Goal: Complete application form: Complete application form

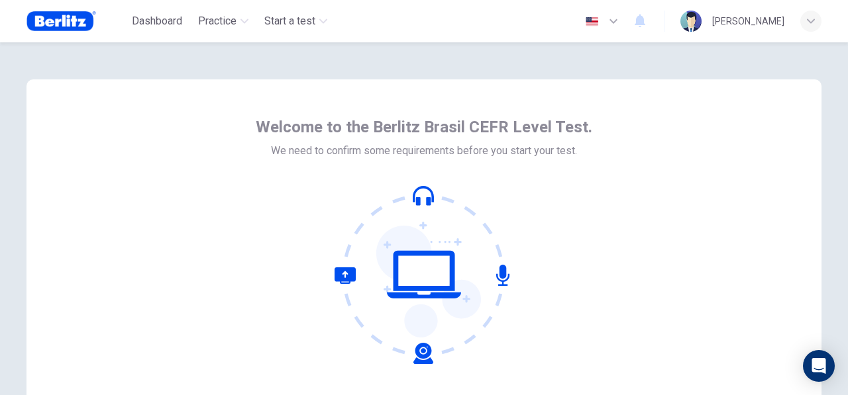
scroll to position [58, 0]
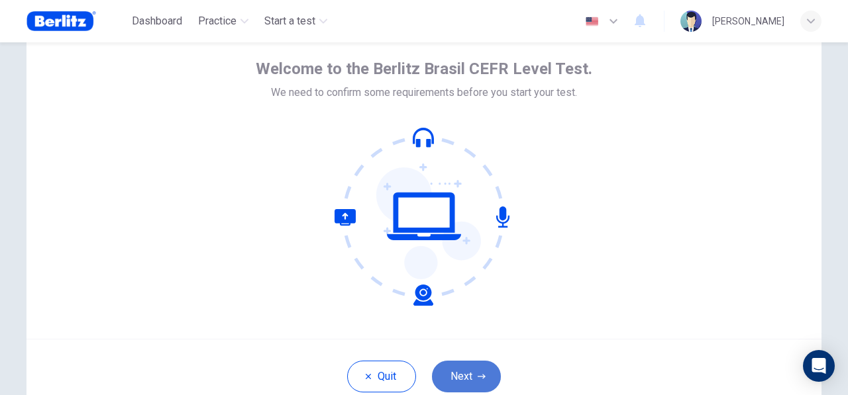
click at [473, 363] on button "Next" at bounding box center [466, 377] width 69 height 32
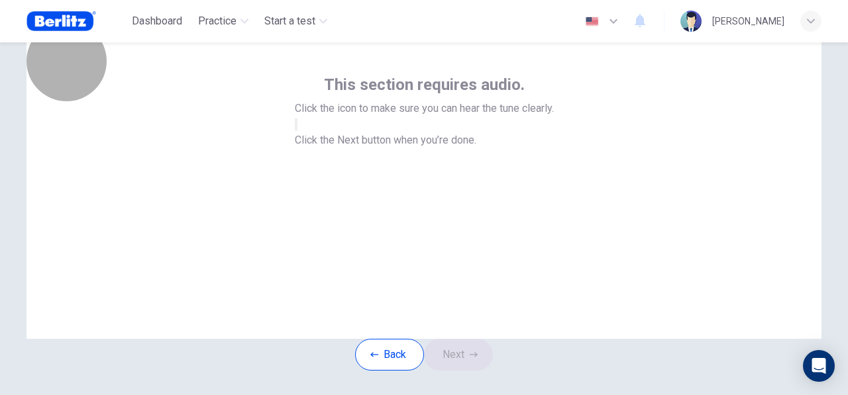
click at [297, 131] on button "button" at bounding box center [296, 125] width 3 height 13
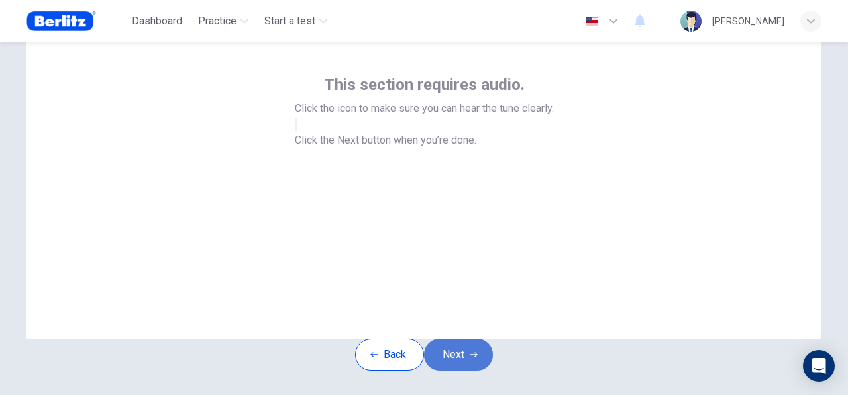
click at [465, 371] on button "Next" at bounding box center [458, 355] width 69 height 32
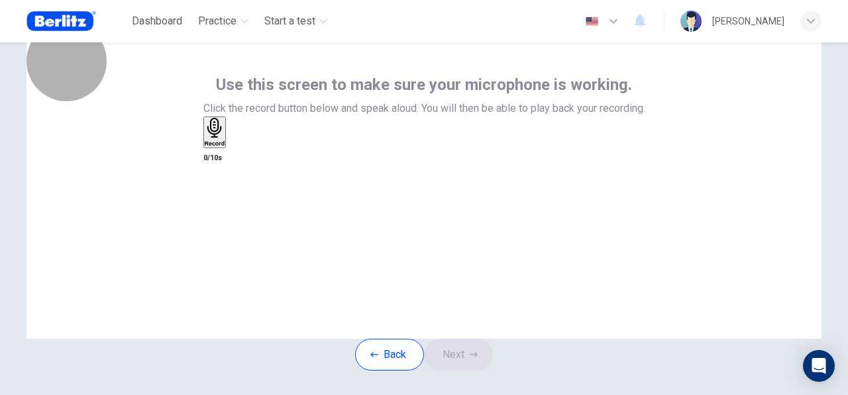
click at [225, 147] on h6 "Record" at bounding box center [215, 143] width 21 height 7
click at [218, 213] on div "Stop" at bounding box center [211, 171] width 13 height 107
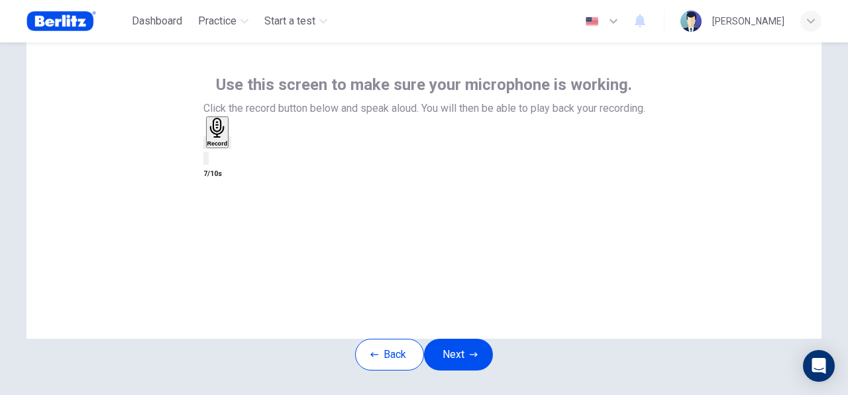
click at [230, 146] on icon "button" at bounding box center [230, 146] width 0 height 0
click at [228, 147] on h6 "Record" at bounding box center [217, 143] width 21 height 7
click at [230, 146] on icon "button" at bounding box center [230, 146] width 0 height 0
click at [228, 147] on div "Record" at bounding box center [217, 132] width 21 height 29
click at [488, 166] on div "Record" at bounding box center [424, 142] width 442 height 50
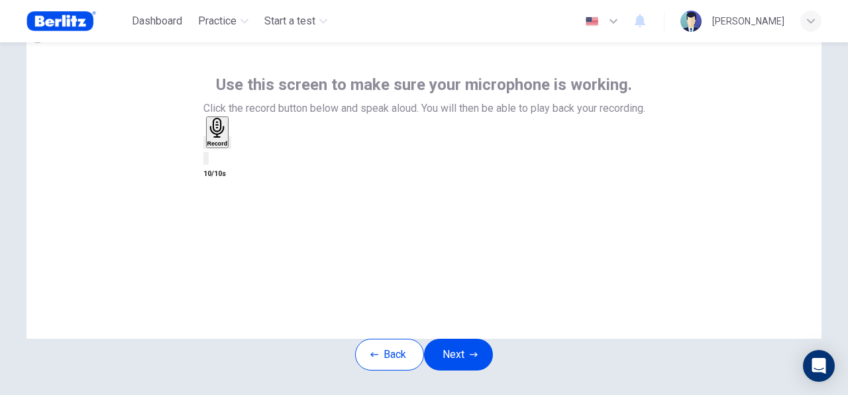
click at [230, 148] on div "button" at bounding box center [230, 143] width 0 height 10
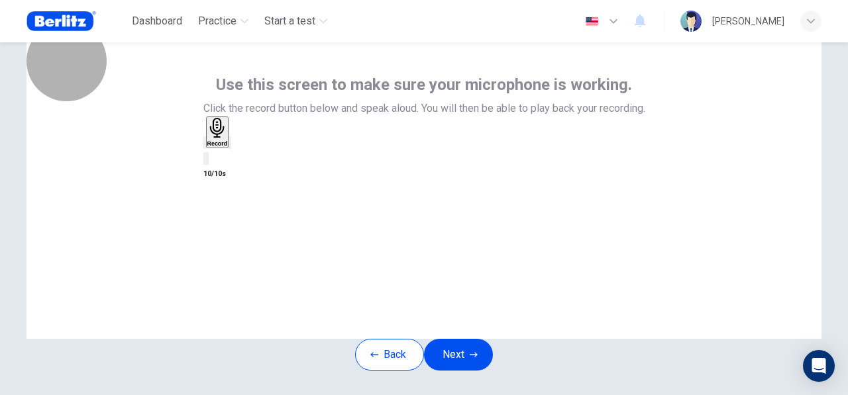
click at [228, 147] on div "Record" at bounding box center [217, 132] width 21 height 29
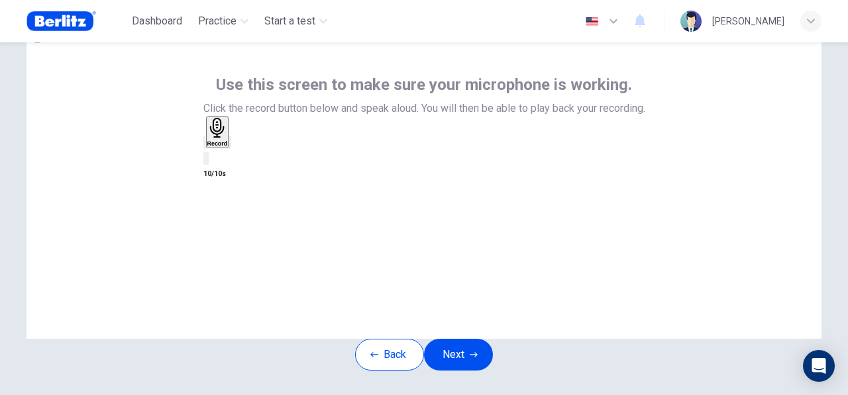
click at [230, 146] on icon "button" at bounding box center [230, 146] width 0 height 0
click at [218, 159] on icon "button" at bounding box center [212, 153] width 11 height 11
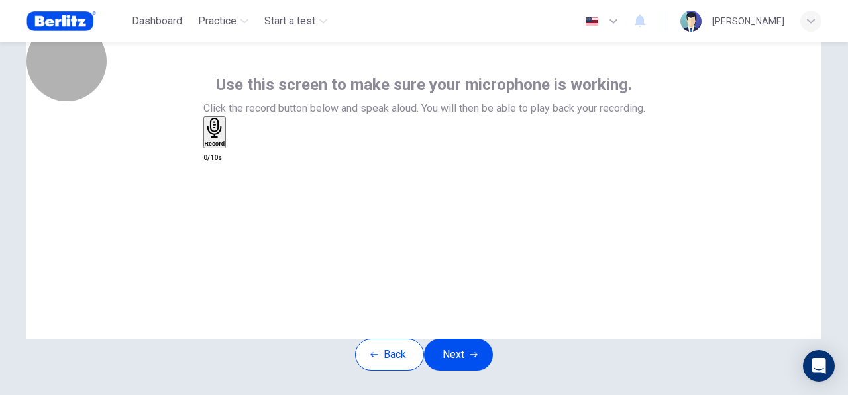
click at [225, 147] on h6 "Record" at bounding box center [215, 143] width 21 height 7
click at [218, 218] on h6 "Stop" at bounding box center [211, 221] width 13 height 7
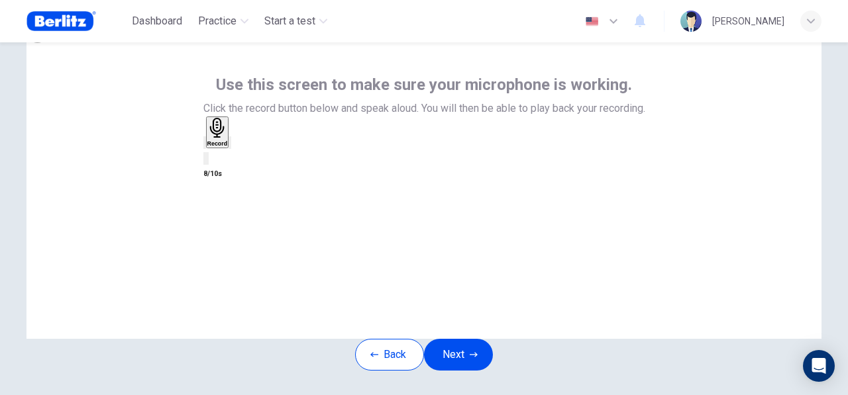
click at [230, 146] on icon "button" at bounding box center [230, 146] width 0 height 0
click at [205, 146] on icon "button" at bounding box center [205, 146] width 0 height 0
click at [599, 260] on div "Use this screen to make sure your microphone is working. Click the record butto…" at bounding box center [423, 180] width 795 height 318
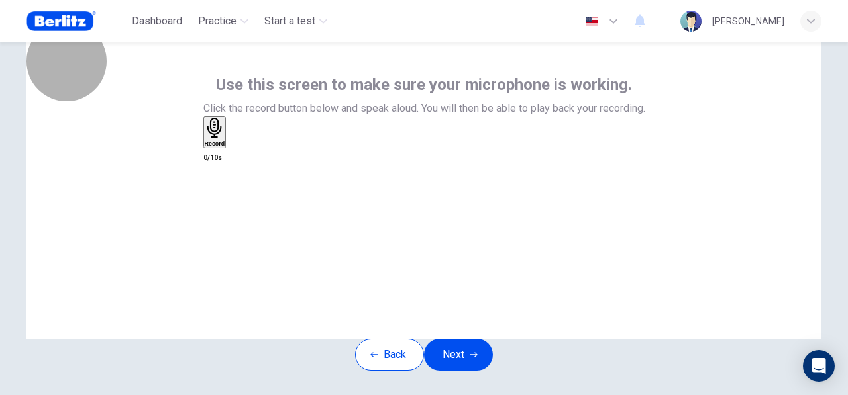
click at [225, 147] on h6 "Record" at bounding box center [215, 143] width 21 height 7
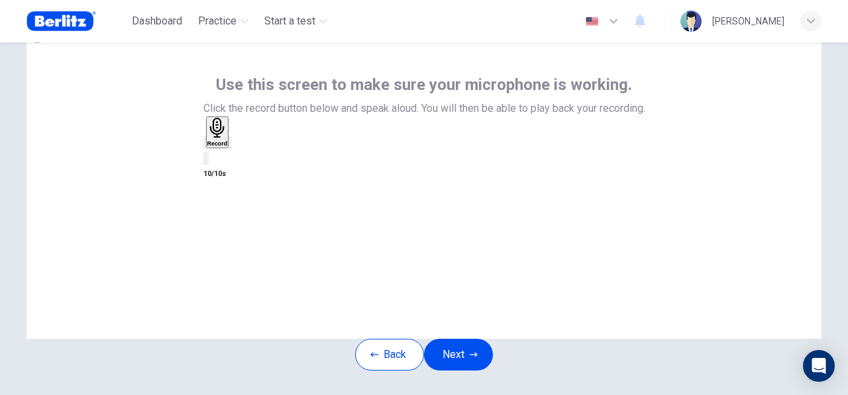
click at [242, 158] on icon "button" at bounding box center [238, 153] width 7 height 9
click at [205, 148] on div "button" at bounding box center [205, 143] width 0 height 10
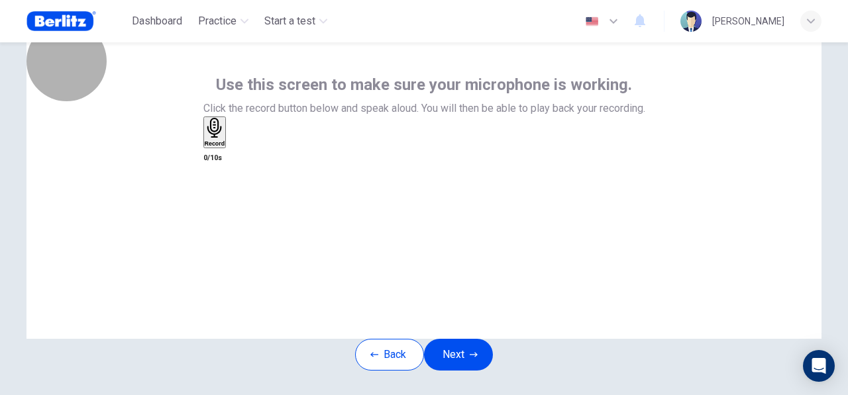
click at [225, 147] on h6 "Record" at bounding box center [215, 143] width 21 height 7
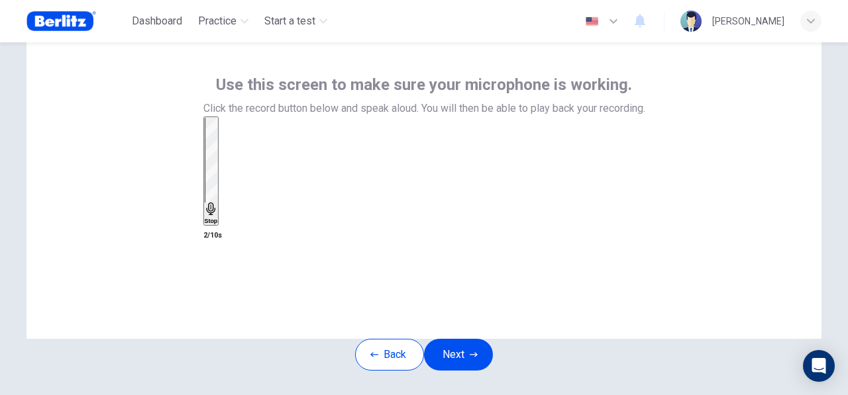
click at [541, 193] on div "Stop 2/10s" at bounding box center [424, 180] width 442 height 127
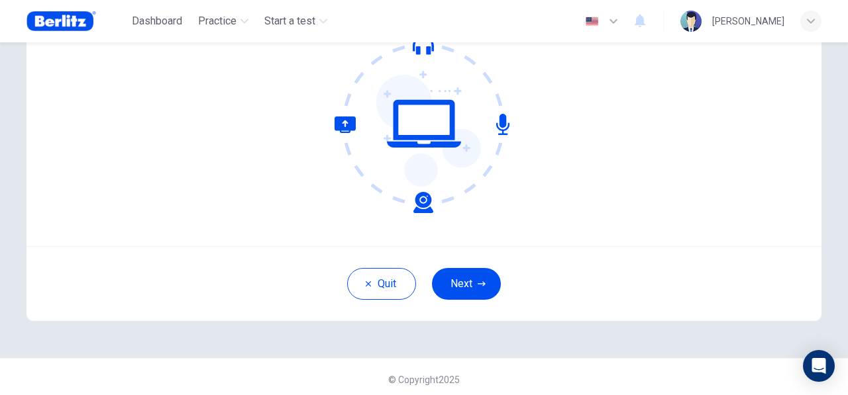
scroll to position [156, 0]
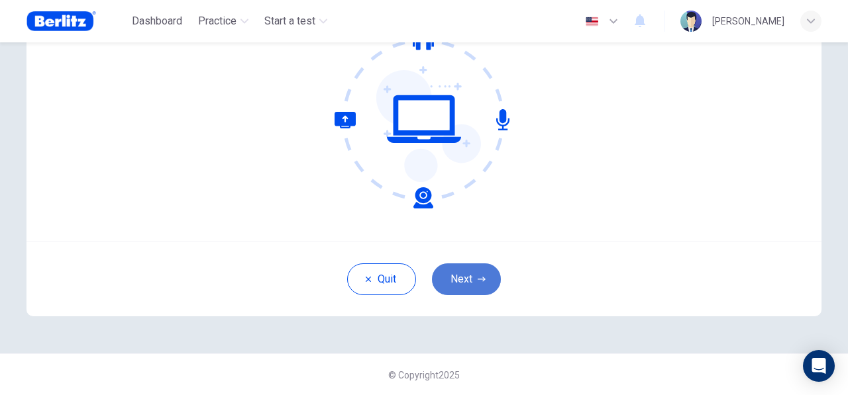
click at [460, 284] on button "Next" at bounding box center [466, 280] width 69 height 32
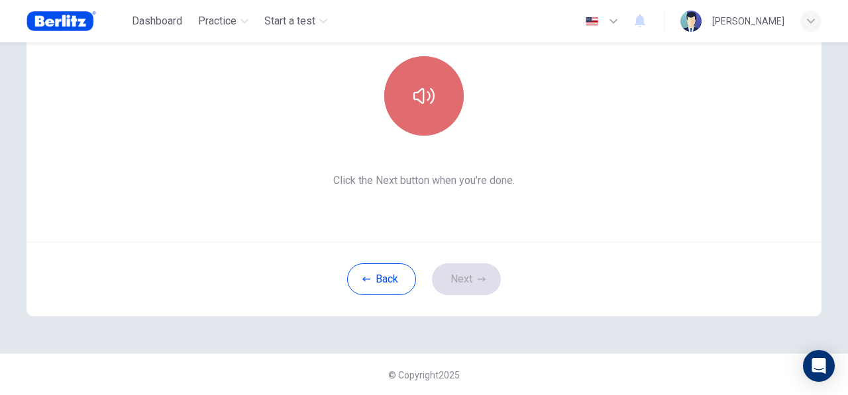
click at [418, 72] on button "button" at bounding box center [423, 95] width 79 height 79
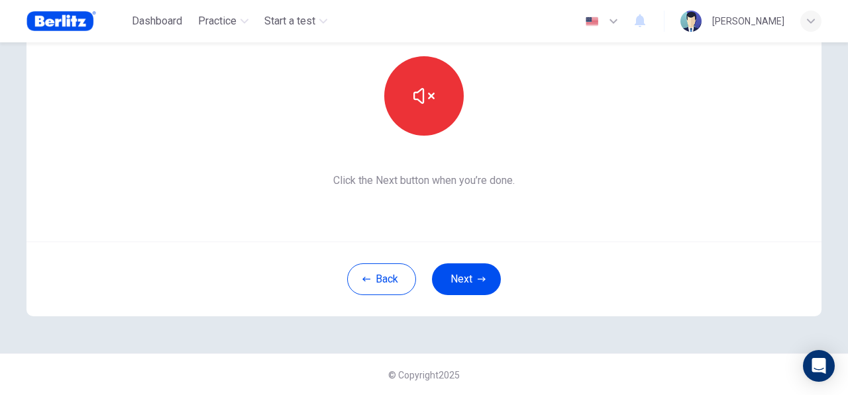
click at [616, 267] on div "Back Next" at bounding box center [423, 279] width 795 height 75
click at [482, 266] on button "Next" at bounding box center [466, 280] width 69 height 32
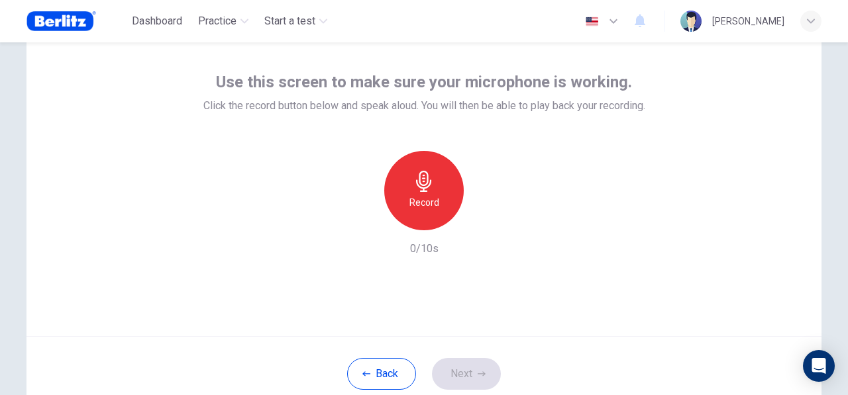
scroll to position [60, 0]
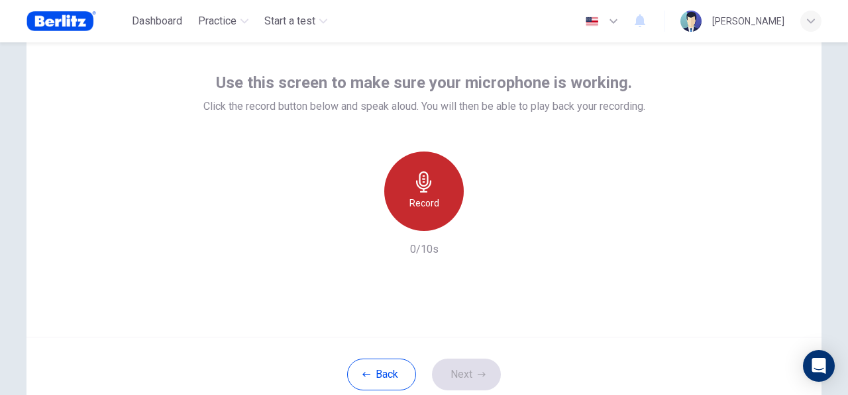
click at [440, 171] on div "Record" at bounding box center [423, 191] width 79 height 79
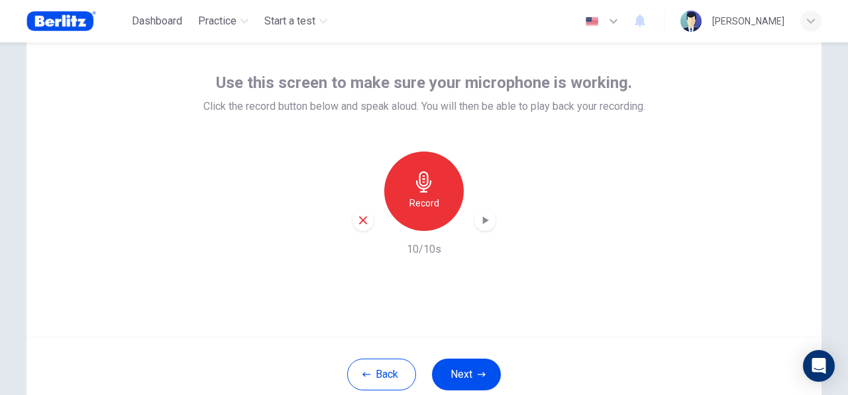
click at [477, 211] on div "Record" at bounding box center [423, 191] width 143 height 79
click at [477, 211] on div "button" at bounding box center [484, 220] width 21 height 21
click at [463, 370] on button "Next" at bounding box center [466, 375] width 69 height 32
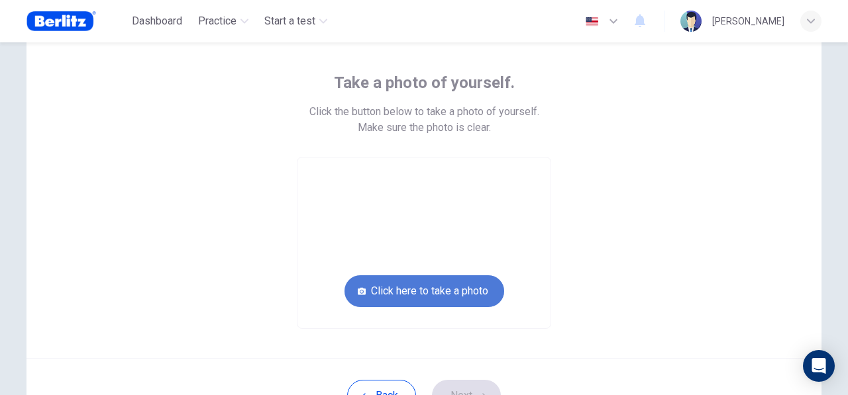
click at [429, 295] on button "Click here to take a photo" at bounding box center [424, 292] width 160 height 32
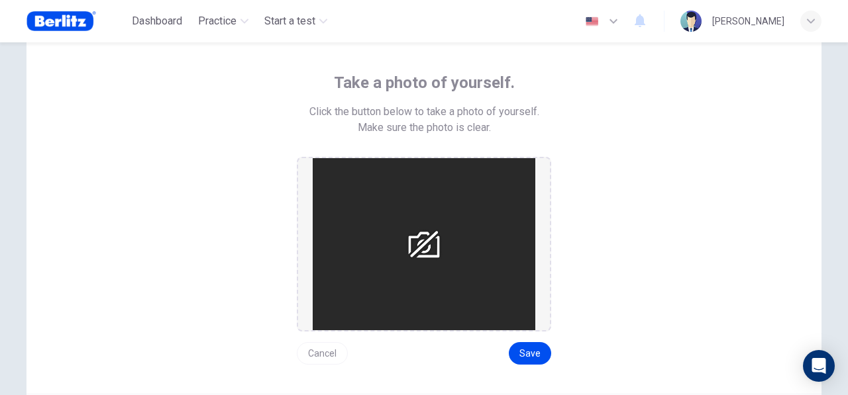
click at [589, 189] on div "Take a photo of yourself. Click the button below to take a photo of yourself. M…" at bounding box center [424, 218] width 599 height 293
click at [362, 108] on span "Click the button below to take a photo of yourself." at bounding box center [424, 112] width 230 height 16
click at [412, 251] on img at bounding box center [424, 244] width 223 height 172
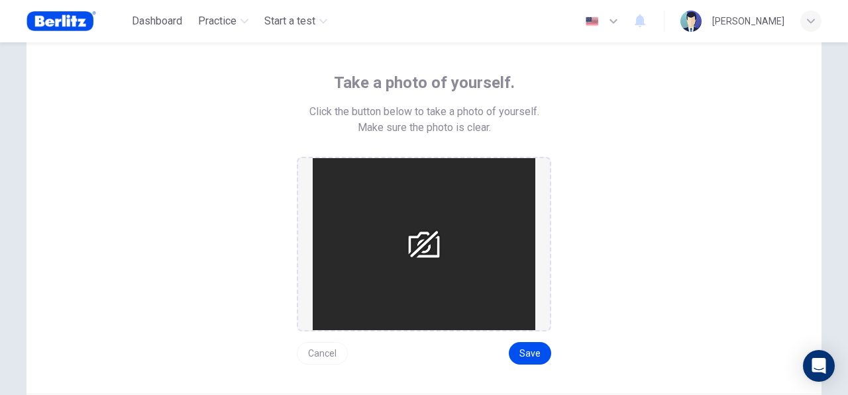
click at [412, 251] on img at bounding box center [424, 244] width 223 height 172
click at [307, 347] on button "Cancel" at bounding box center [322, 353] width 51 height 23
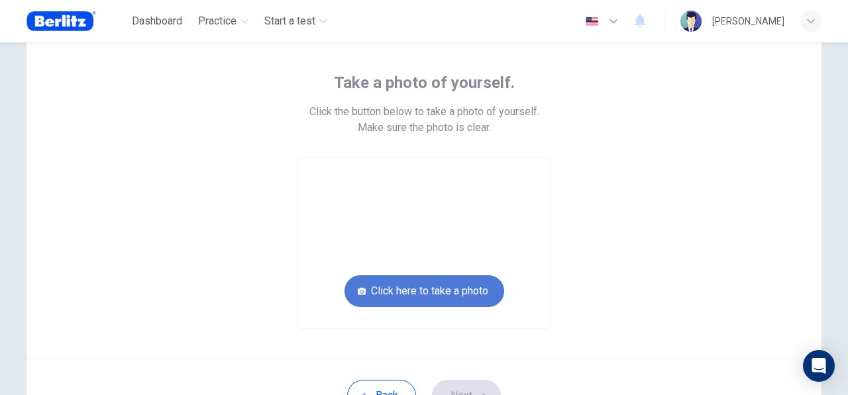
click at [403, 291] on button "Click here to take a photo" at bounding box center [424, 292] width 160 height 32
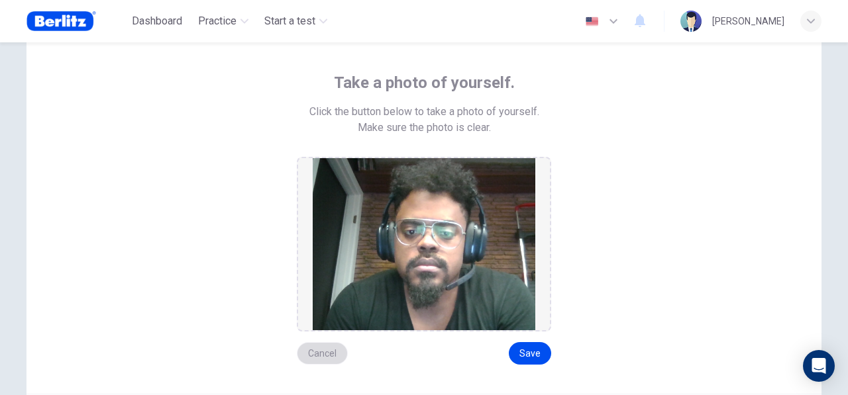
click at [325, 350] on button "Cancel" at bounding box center [322, 353] width 51 height 23
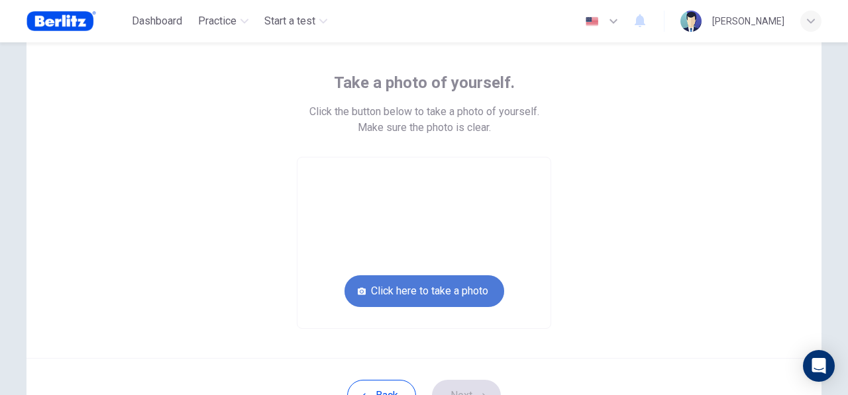
click at [442, 288] on button "Click here to take a photo" at bounding box center [424, 292] width 160 height 32
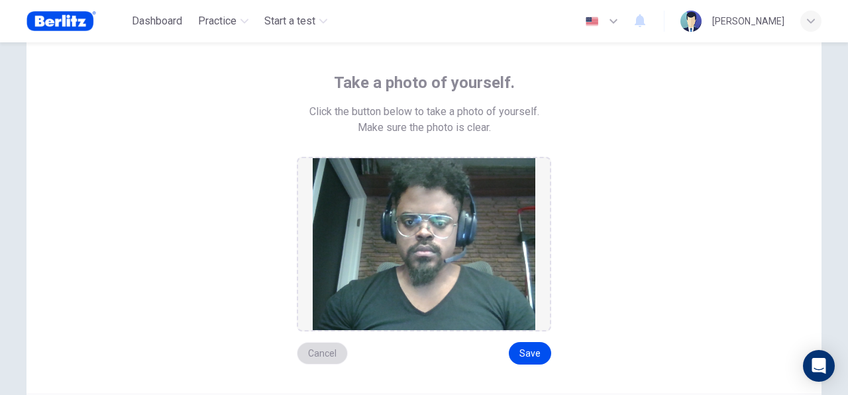
click at [329, 355] on button "Cancel" at bounding box center [322, 353] width 51 height 23
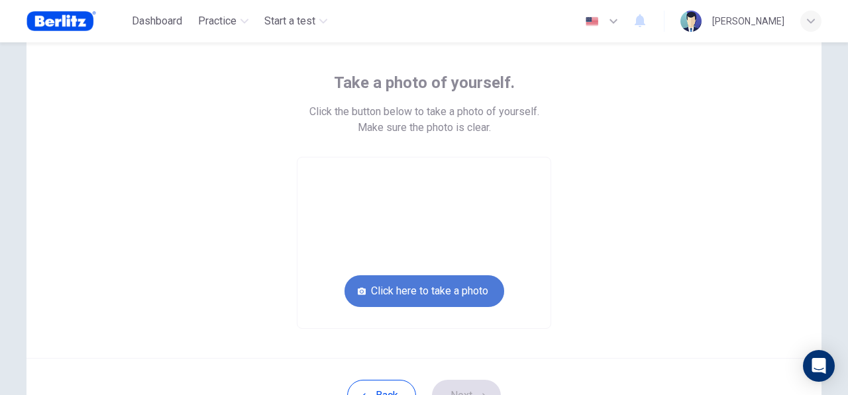
click at [418, 297] on button "Click here to take a photo" at bounding box center [424, 292] width 160 height 32
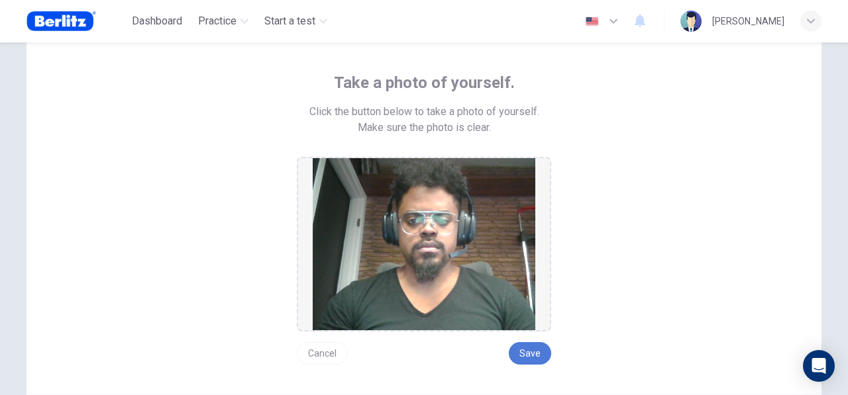
click at [521, 351] on button "Save" at bounding box center [530, 353] width 42 height 23
click at [628, 294] on div "Take a photo of yourself. Click the button below to take a photo of yourself. M…" at bounding box center [424, 218] width 599 height 293
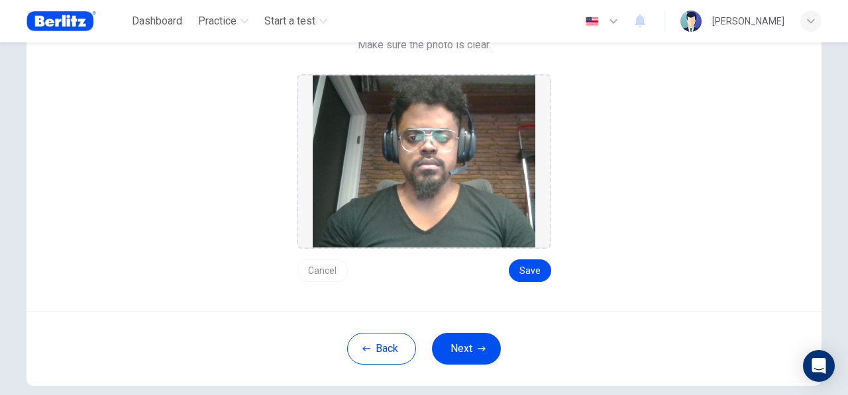
scroll to position [146, 0]
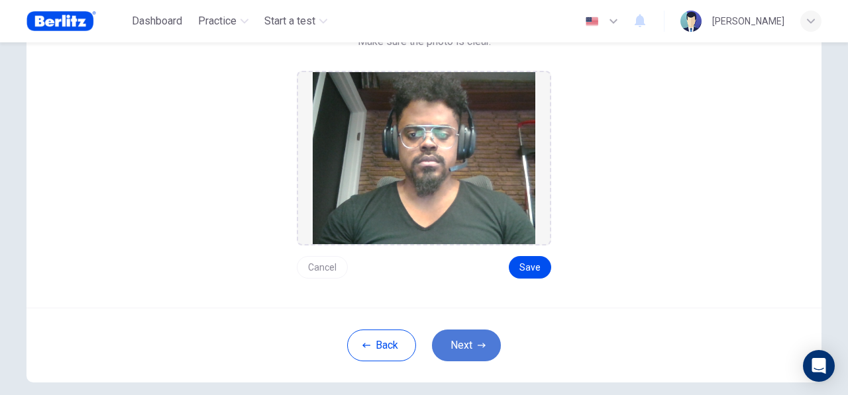
click at [464, 344] on button "Next" at bounding box center [466, 346] width 69 height 32
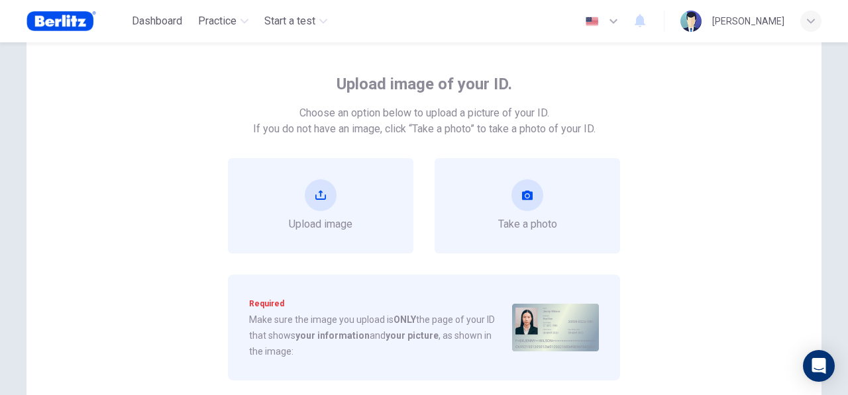
scroll to position [58, 0]
click at [423, 181] on div "Upload image Take a photo" at bounding box center [424, 207] width 599 height 95
click at [309, 199] on button "upload" at bounding box center [321, 197] width 32 height 32
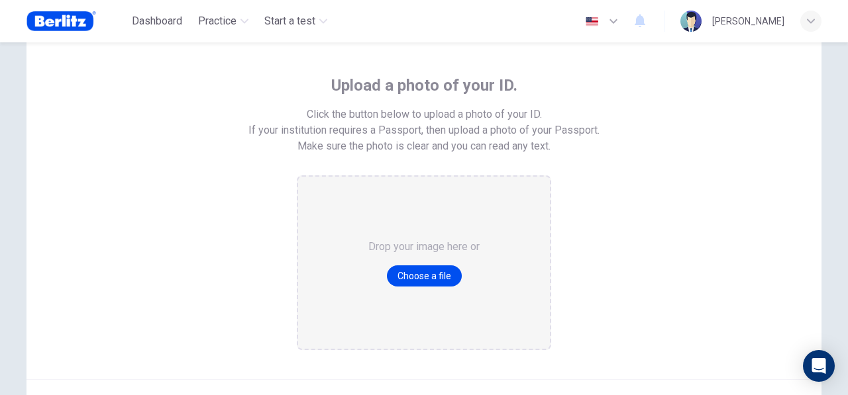
click at [514, 146] on span "Make sure the photo is clear and you can read any text." at bounding box center [423, 146] width 253 height 16
click at [401, 279] on button "Choose a file" at bounding box center [424, 276] width 75 height 21
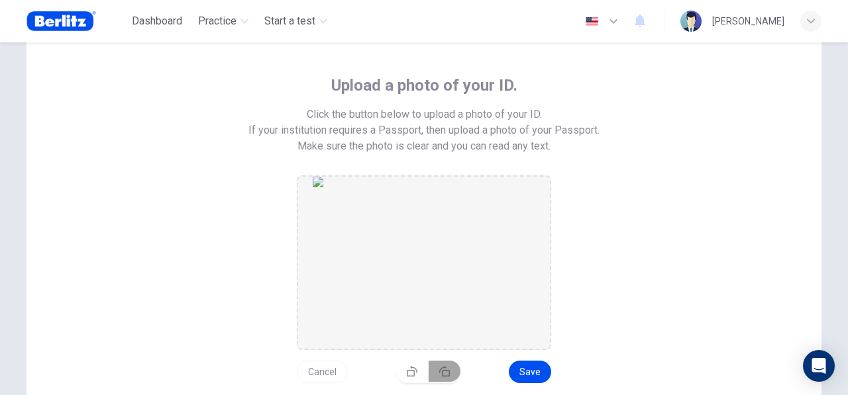
click at [443, 370] on icon "button" at bounding box center [444, 371] width 11 height 11
click at [443, 370] on button "button" at bounding box center [445, 376] width 32 height 21
click at [443, 370] on icon "button" at bounding box center [444, 371] width 11 height 11
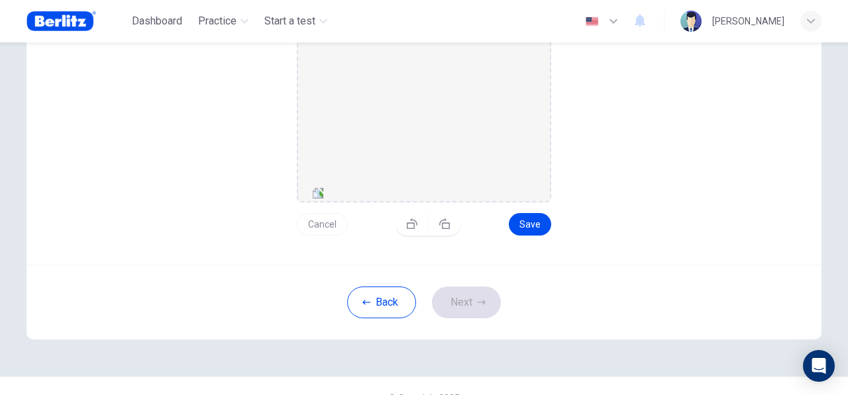
scroll to position [214, 0]
click at [531, 219] on button "Save" at bounding box center [530, 221] width 42 height 23
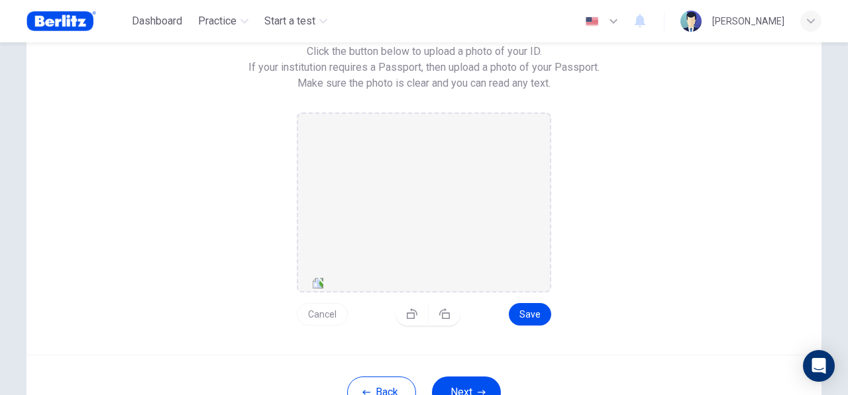
scroll to position [124, 0]
click at [450, 389] on button "Next" at bounding box center [466, 390] width 69 height 32
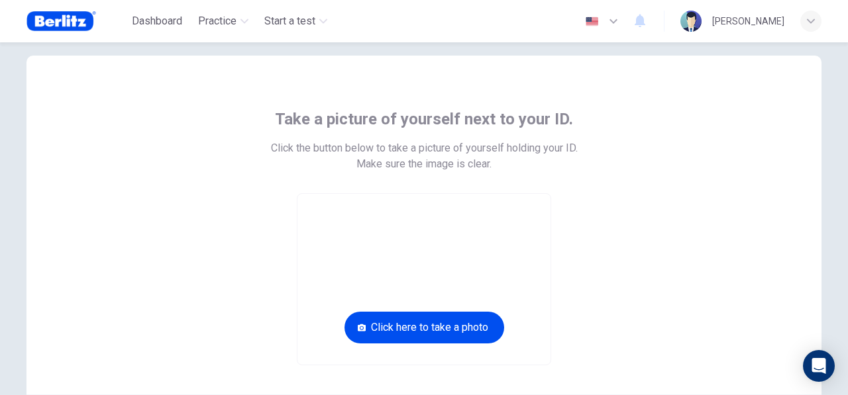
scroll to position [23, 0]
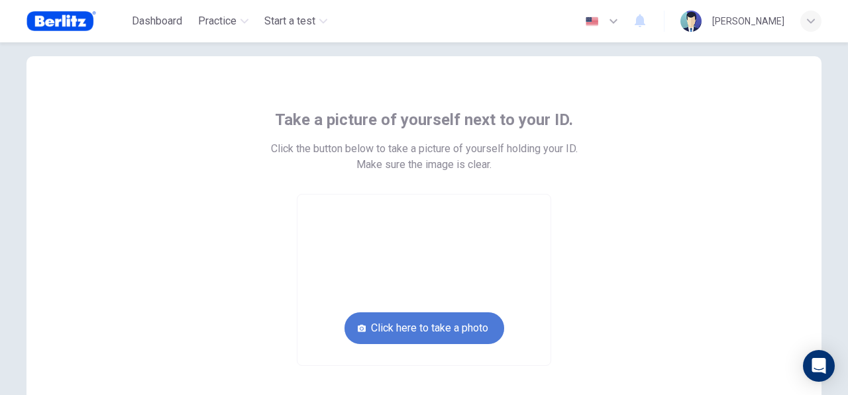
click at [440, 325] on button "Click here to take a photo" at bounding box center [424, 329] width 160 height 32
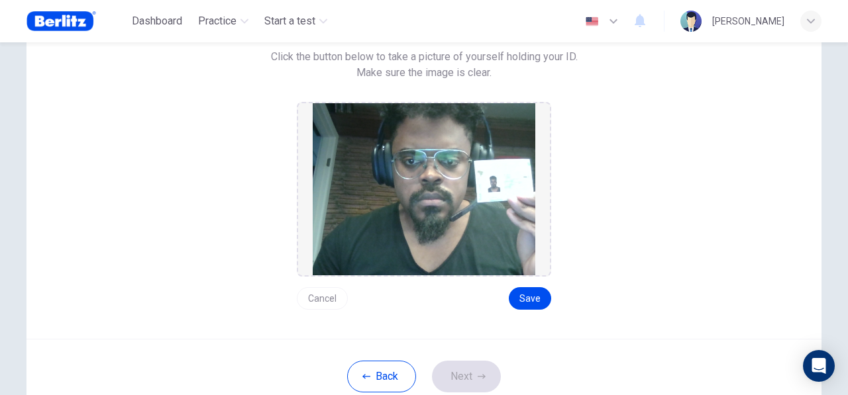
scroll to position [116, 0]
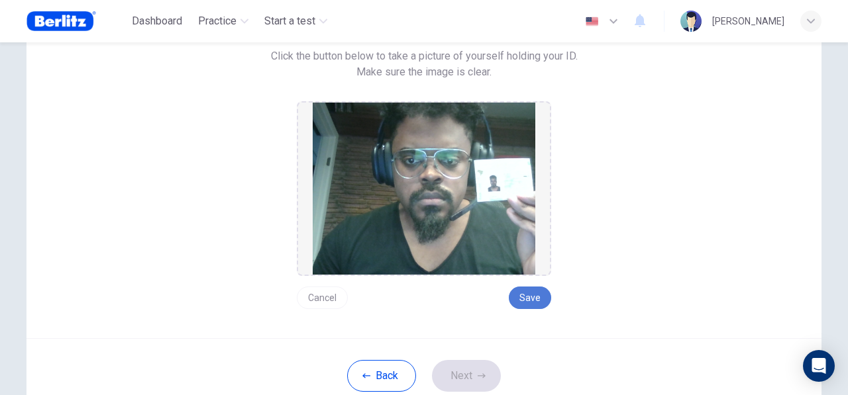
click at [530, 294] on button "Save" at bounding box center [530, 298] width 42 height 23
click at [478, 374] on icon "button" at bounding box center [482, 376] width 8 height 8
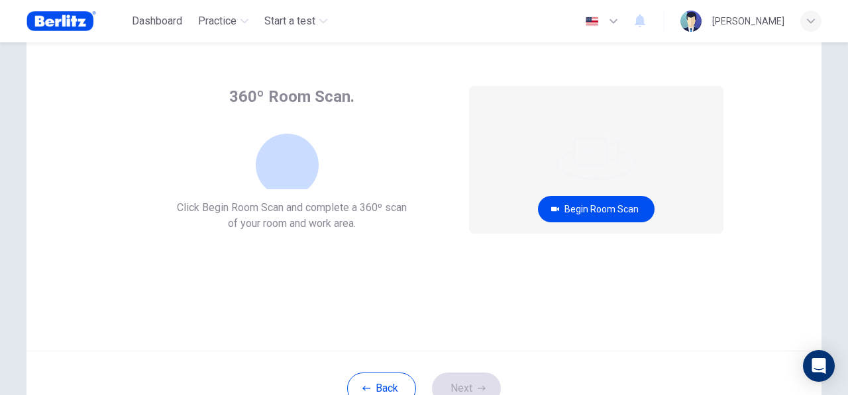
scroll to position [43, 0]
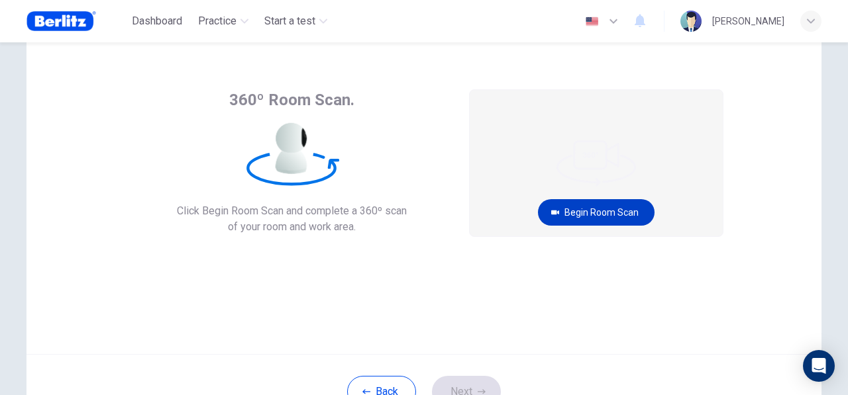
click at [606, 211] on button "Begin Room Scan" at bounding box center [596, 212] width 117 height 26
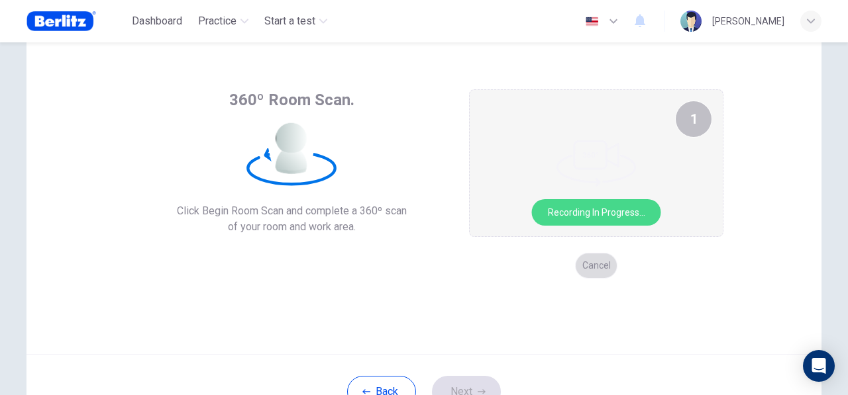
click at [600, 264] on button "Cancel" at bounding box center [596, 266] width 42 height 26
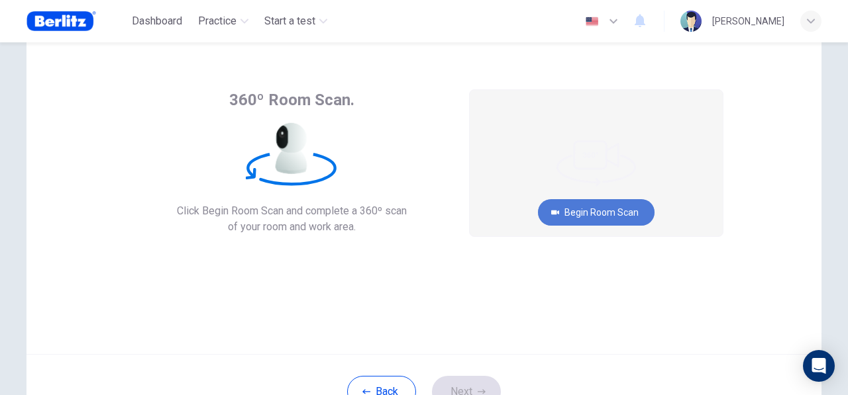
click at [584, 212] on button "Begin Room Scan" at bounding box center [596, 212] width 117 height 26
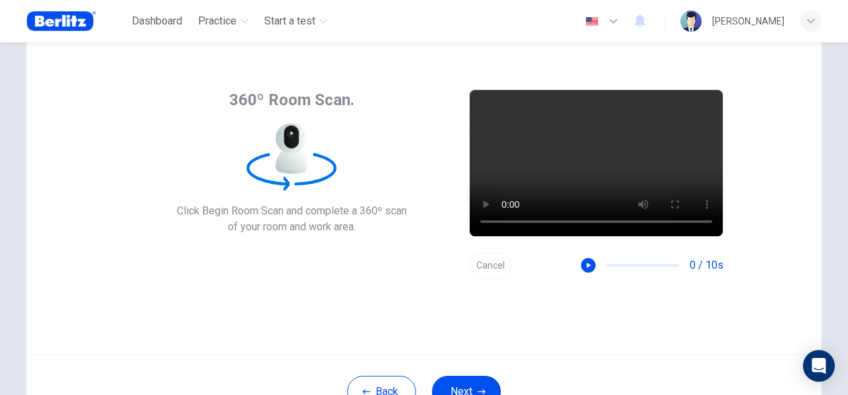
click at [478, 265] on button "Cancel" at bounding box center [490, 266] width 42 height 26
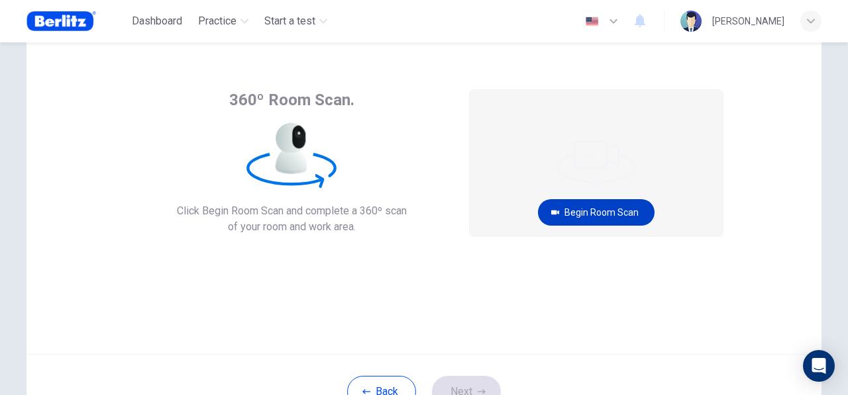
click at [583, 210] on button "Begin Room Scan" at bounding box center [596, 212] width 117 height 26
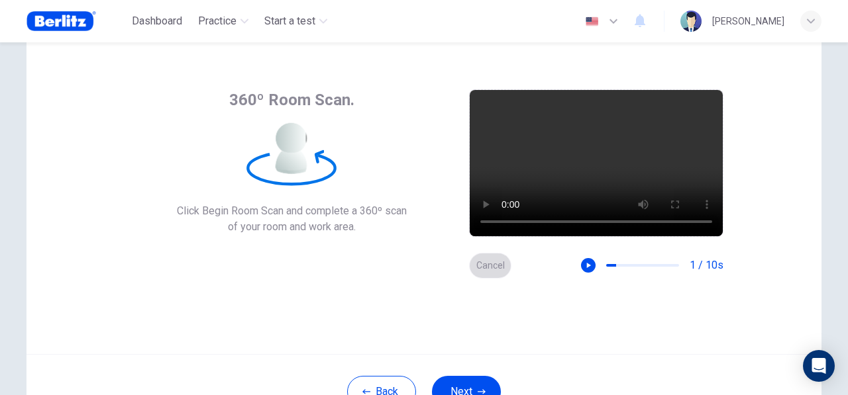
click at [500, 266] on button "Cancel" at bounding box center [490, 266] width 42 height 26
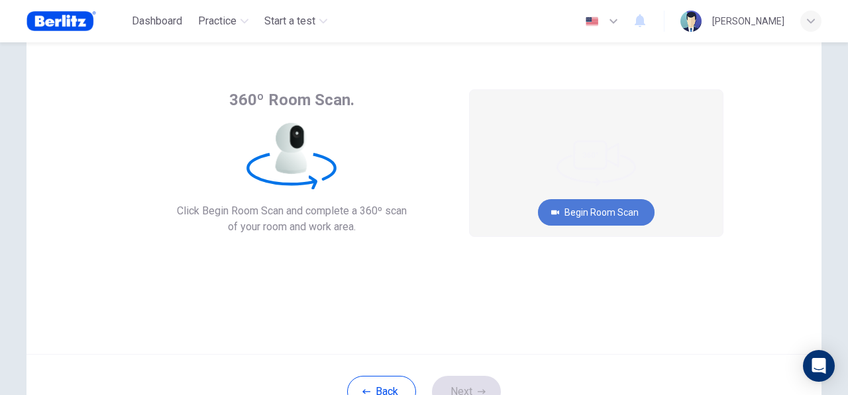
click at [591, 218] on button "Begin Room Scan" at bounding box center [596, 212] width 117 height 26
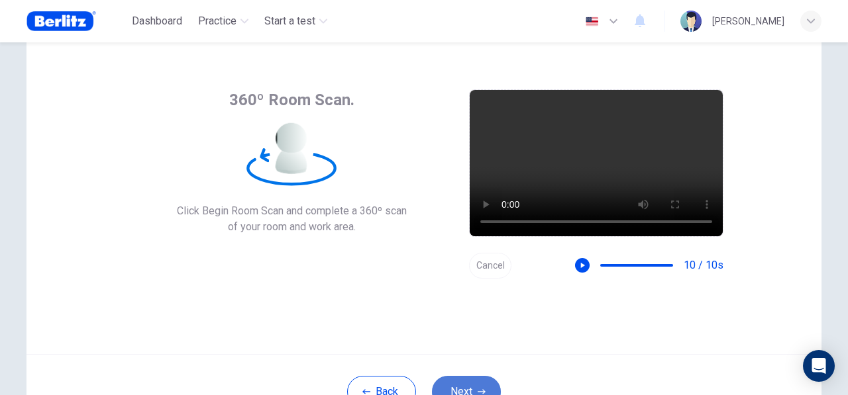
click at [468, 387] on button "Next" at bounding box center [466, 392] width 69 height 32
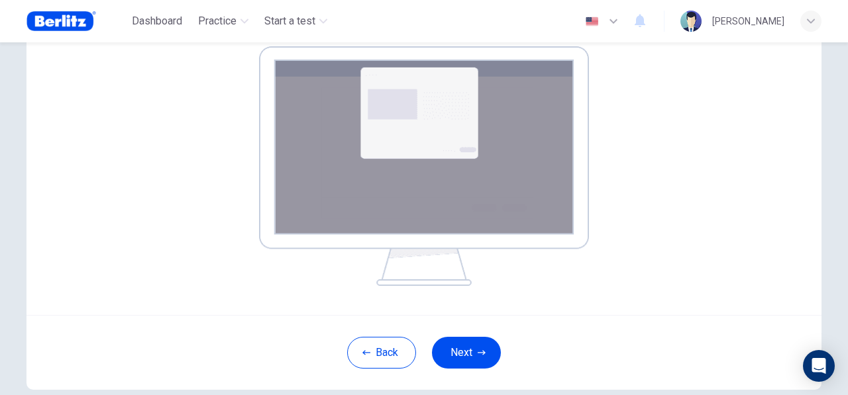
scroll to position [221, 0]
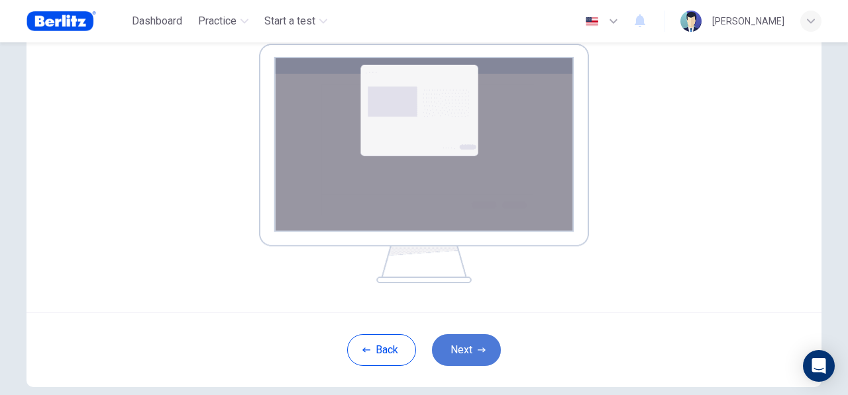
click at [478, 349] on icon "button" at bounding box center [482, 350] width 8 height 8
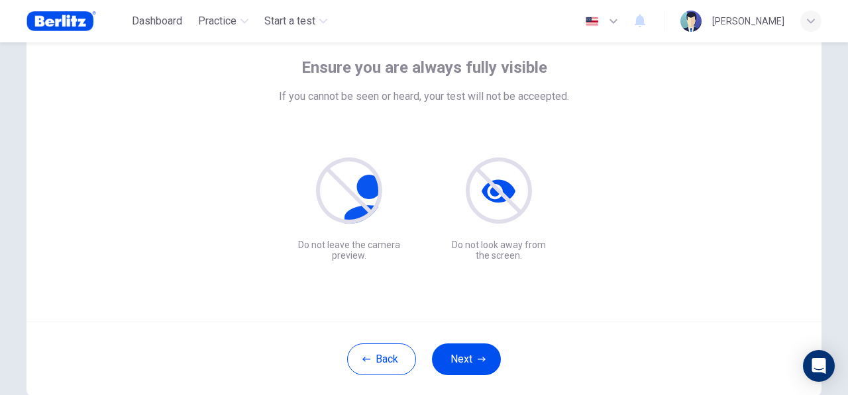
scroll to position [78, 0]
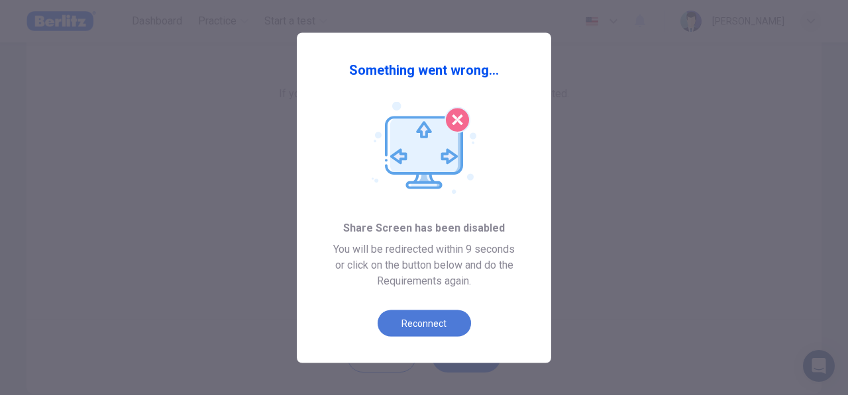
click at [428, 325] on button "Reconnect" at bounding box center [424, 323] width 93 height 26
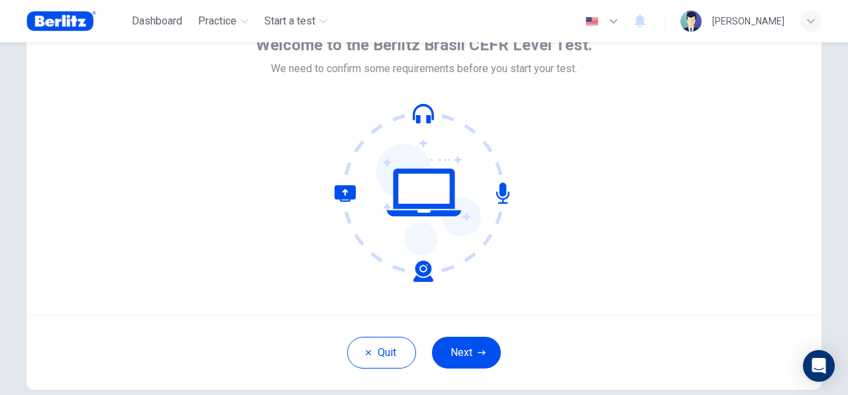
scroll to position [89, 0]
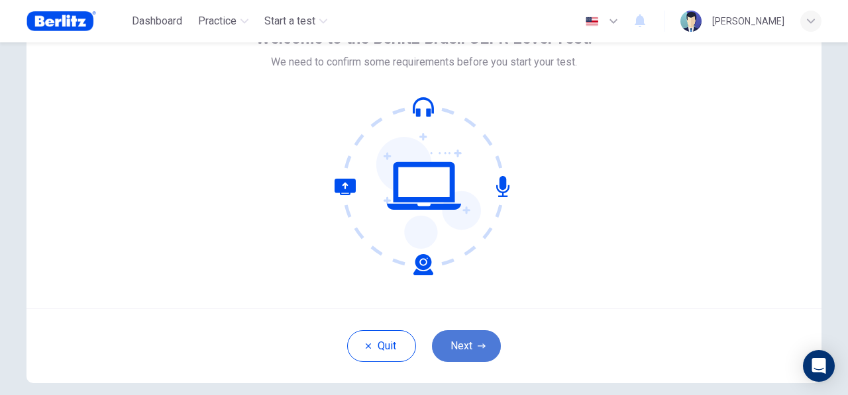
click at [468, 350] on button "Next" at bounding box center [466, 346] width 69 height 32
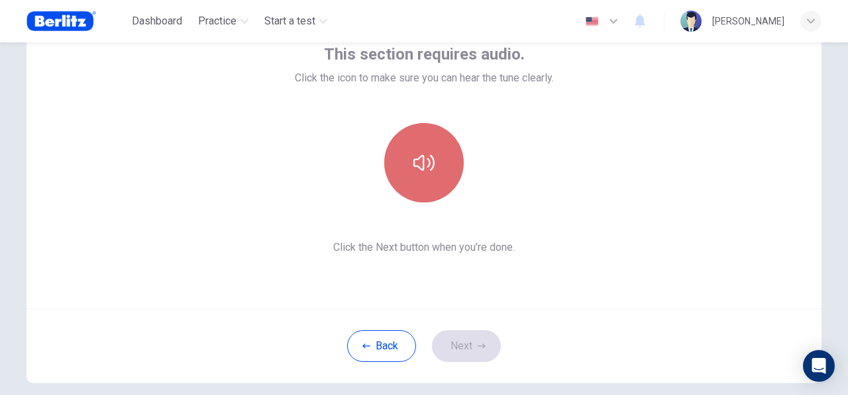
click at [409, 194] on button "button" at bounding box center [423, 162] width 79 height 79
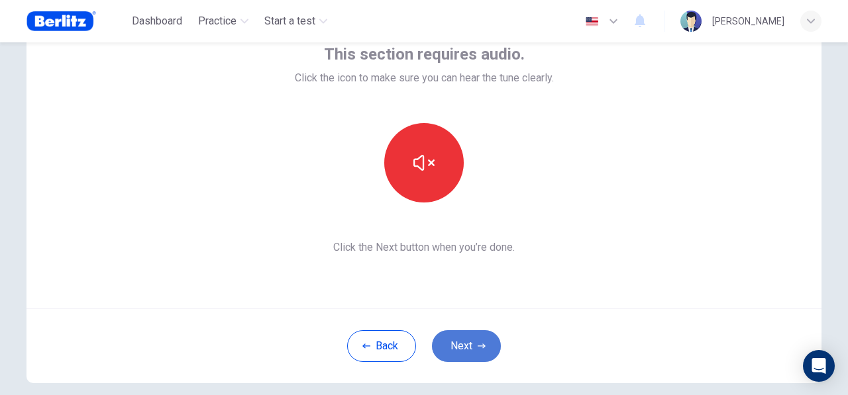
click at [460, 349] on button "Next" at bounding box center [466, 346] width 69 height 32
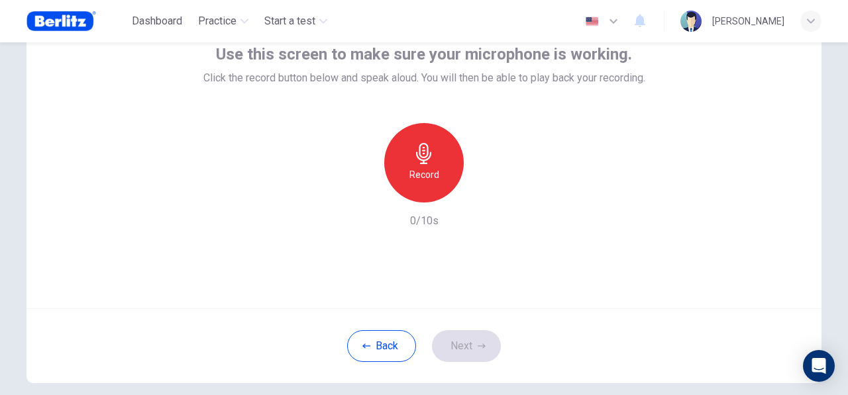
click at [405, 156] on div "Record" at bounding box center [423, 162] width 79 height 79
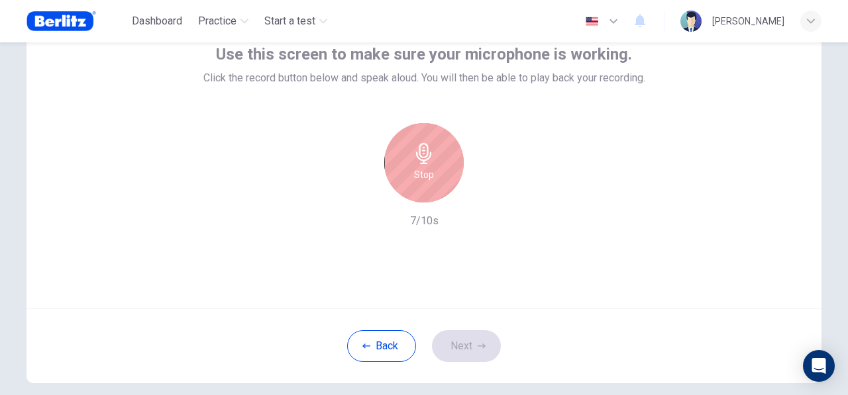
click at [424, 182] on h6 "Stop" at bounding box center [424, 175] width 20 height 16
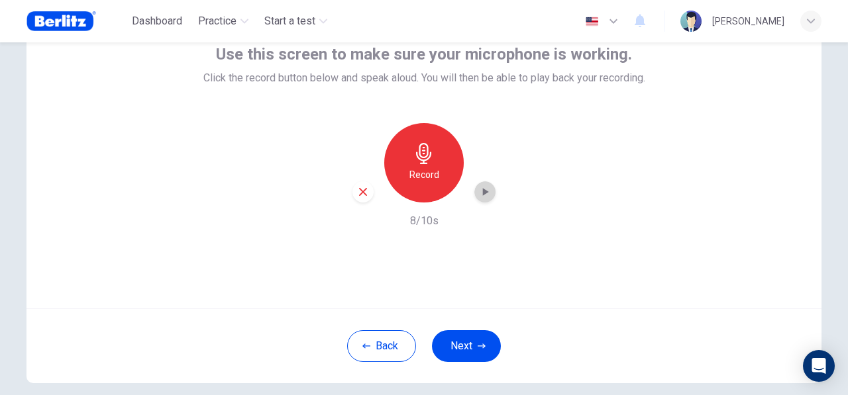
click at [478, 194] on icon "button" at bounding box center [484, 191] width 13 height 13
click at [369, 197] on div "button" at bounding box center [362, 191] width 21 height 21
click at [454, 339] on button "Next" at bounding box center [466, 346] width 69 height 32
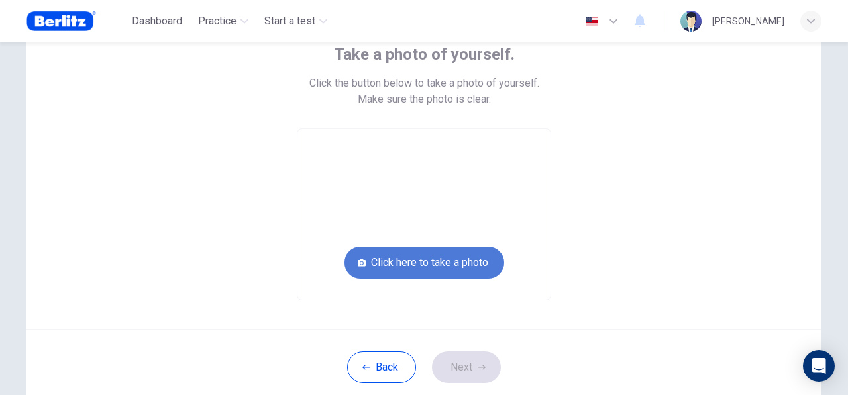
click at [446, 260] on button "Click here to take a photo" at bounding box center [424, 263] width 160 height 32
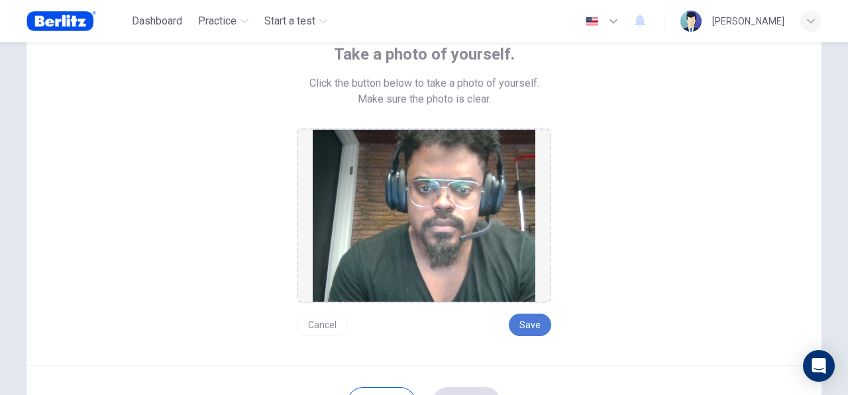
click at [528, 325] on button "Save" at bounding box center [530, 325] width 42 height 23
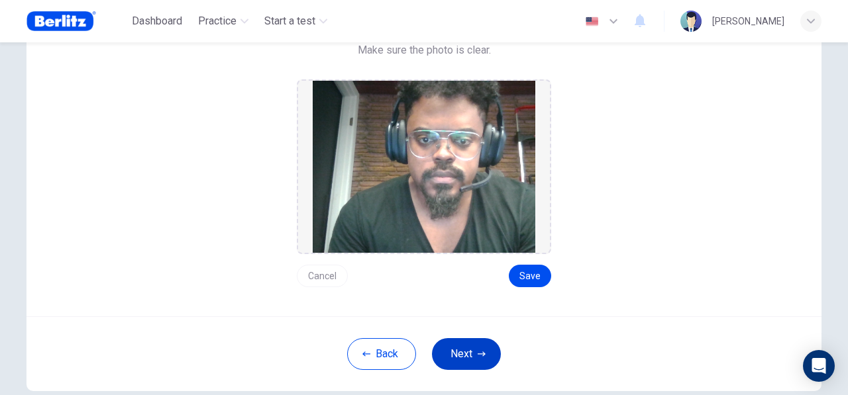
click at [469, 362] on button "Next" at bounding box center [466, 354] width 69 height 32
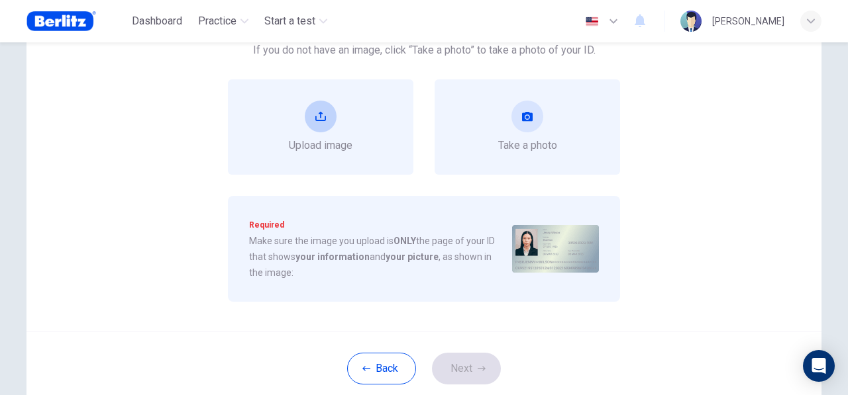
click at [325, 140] on span "Upload image" at bounding box center [321, 146] width 64 height 16
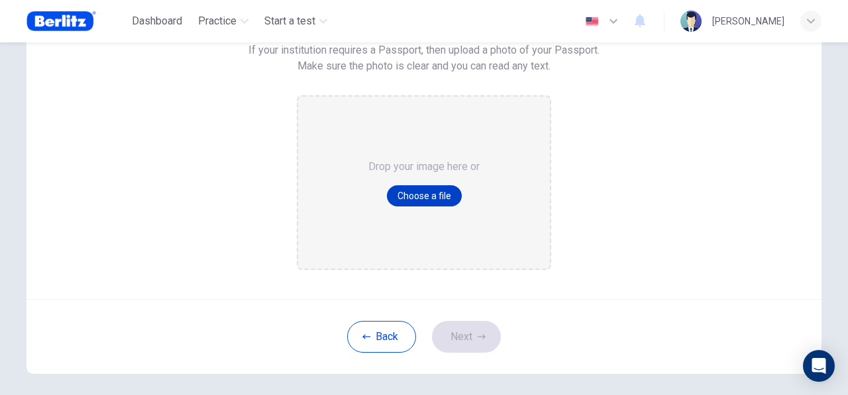
click at [400, 187] on button "Choose a file" at bounding box center [424, 195] width 75 height 21
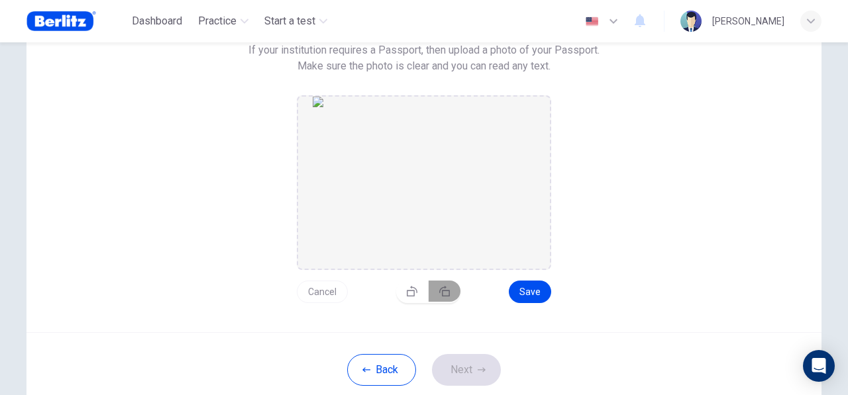
click at [440, 291] on icon "button" at bounding box center [444, 291] width 11 height 11
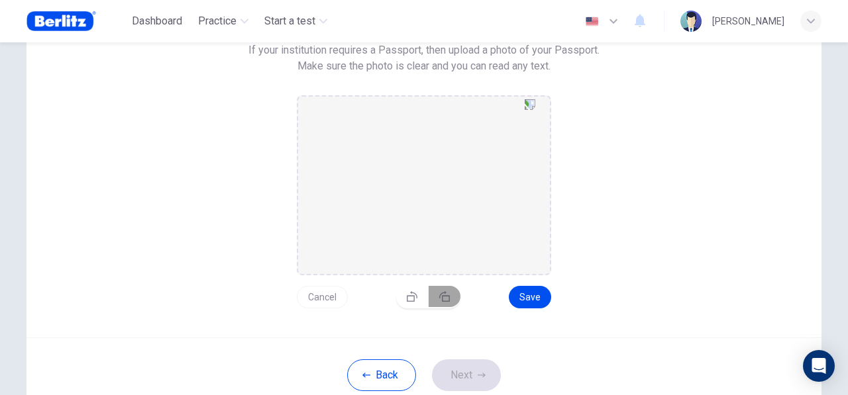
click at [440, 291] on button "button" at bounding box center [445, 296] width 32 height 21
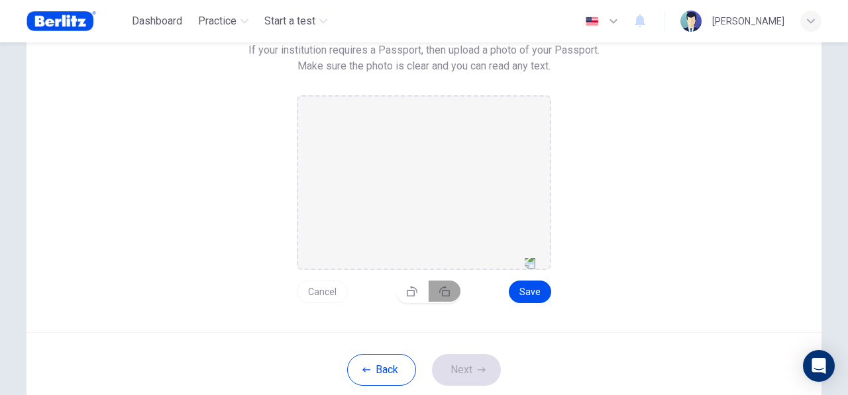
click at [440, 291] on icon "button" at bounding box center [444, 291] width 11 height 11
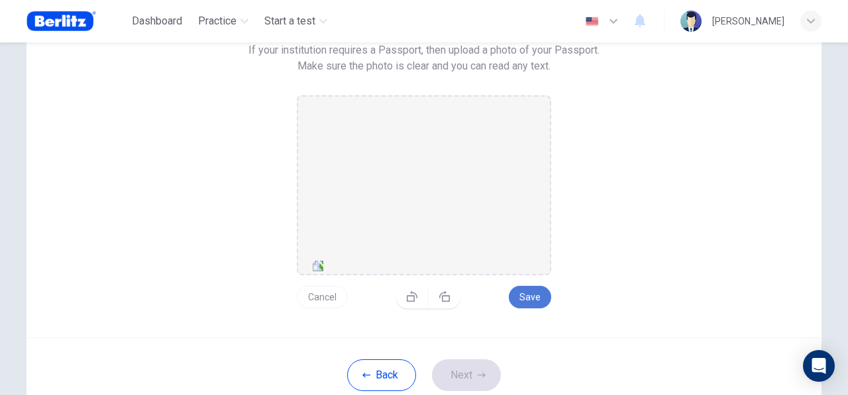
click at [525, 294] on button "Save" at bounding box center [530, 297] width 42 height 23
click at [478, 374] on icon "button" at bounding box center [482, 375] width 8 height 5
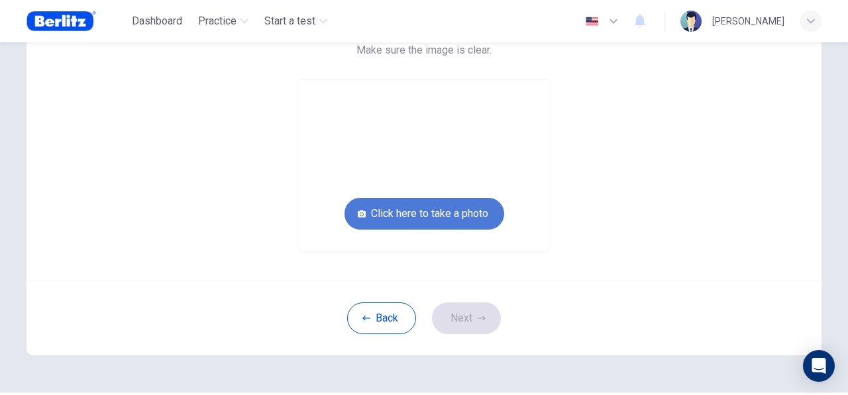
click at [403, 217] on button "Click here to take a photo" at bounding box center [424, 214] width 160 height 32
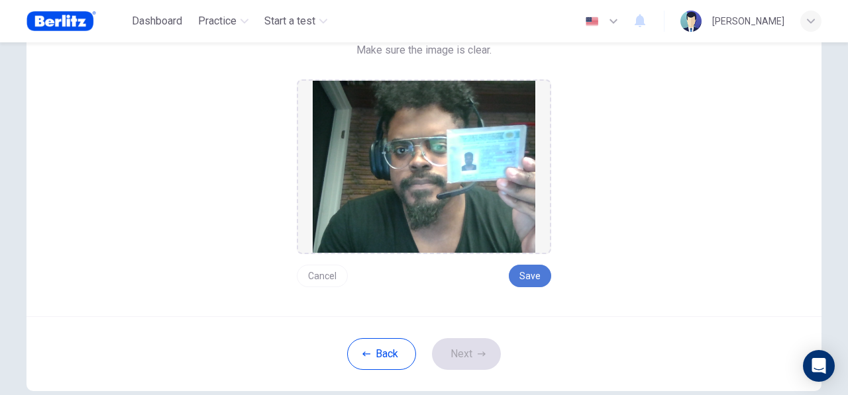
click at [531, 266] on button "Save" at bounding box center [530, 276] width 42 height 23
click at [468, 345] on button "Next" at bounding box center [466, 354] width 69 height 32
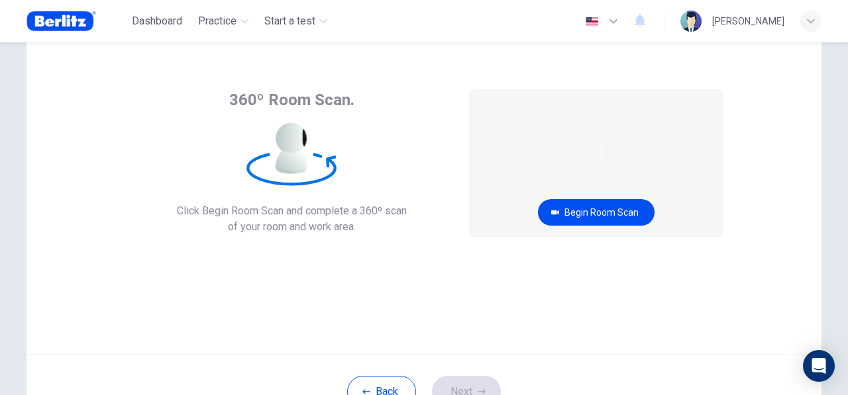
scroll to position [40, 0]
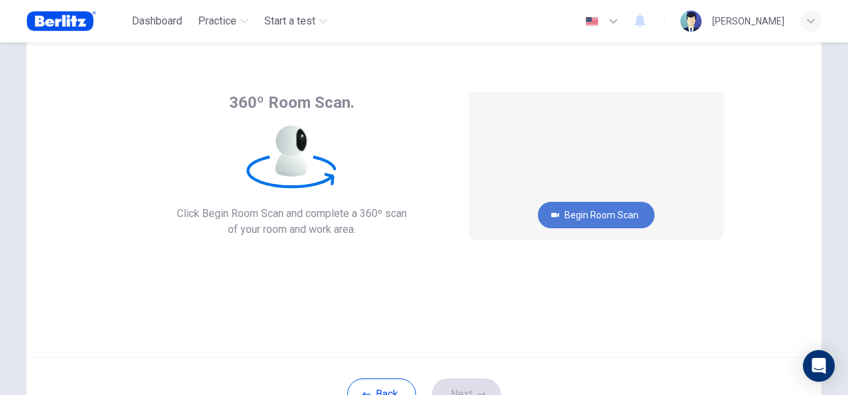
click at [570, 217] on button "Begin Room Scan" at bounding box center [596, 215] width 117 height 26
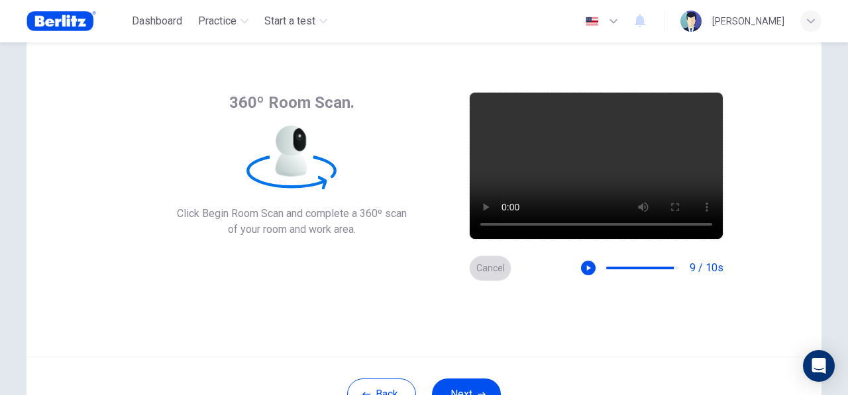
click at [489, 267] on button "Cancel" at bounding box center [490, 269] width 42 height 26
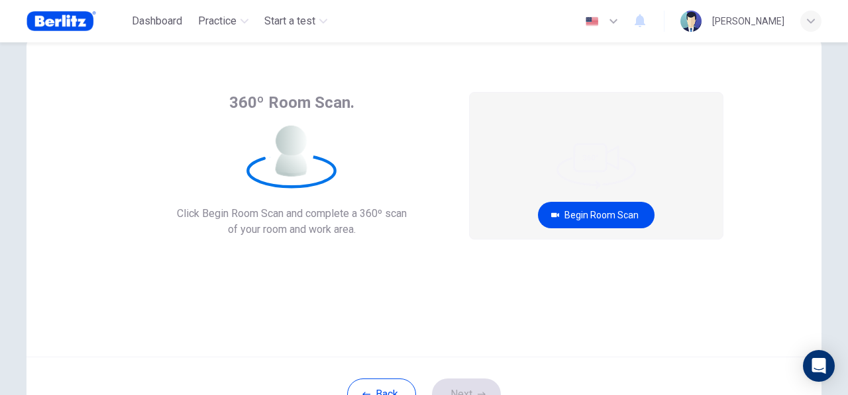
click at [489, 267] on div "Begin Room Scan Cancel" at bounding box center [596, 186] width 254 height 189
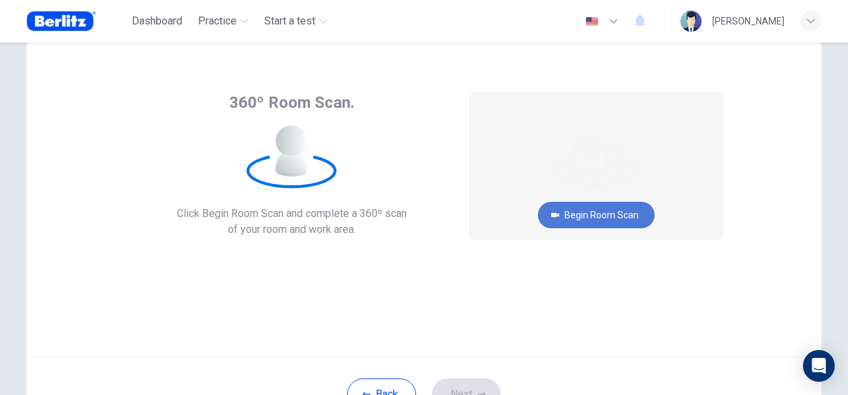
click at [601, 215] on button "Begin Room Scan" at bounding box center [596, 215] width 117 height 26
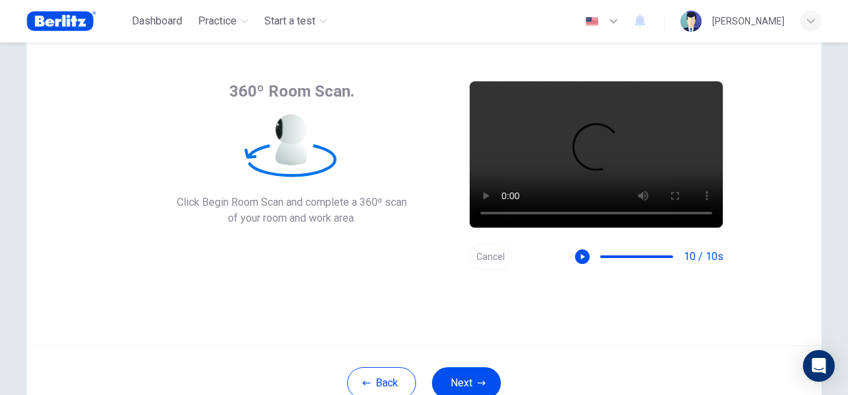
scroll to position [64, 0]
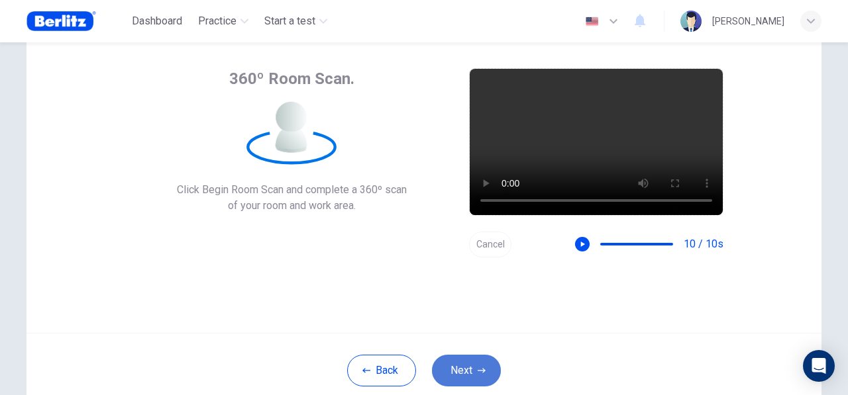
click at [458, 358] on button "Next" at bounding box center [466, 371] width 69 height 32
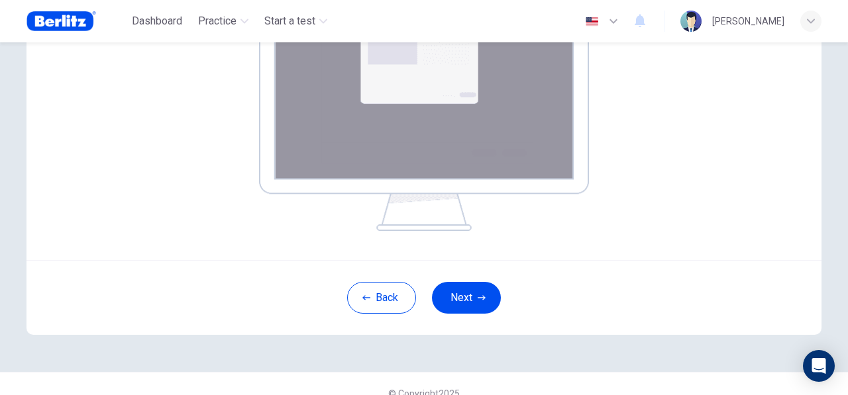
scroll to position [292, 0]
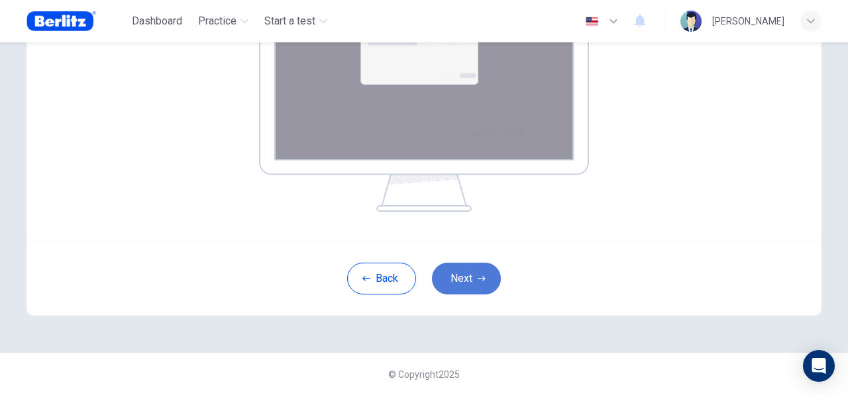
click at [454, 266] on button "Next" at bounding box center [466, 279] width 69 height 32
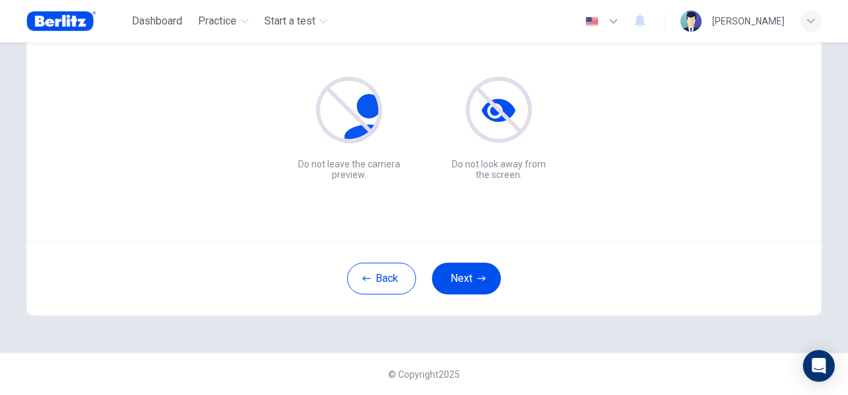
scroll to position [156, 0]
click at [463, 268] on button "Next" at bounding box center [466, 280] width 69 height 32
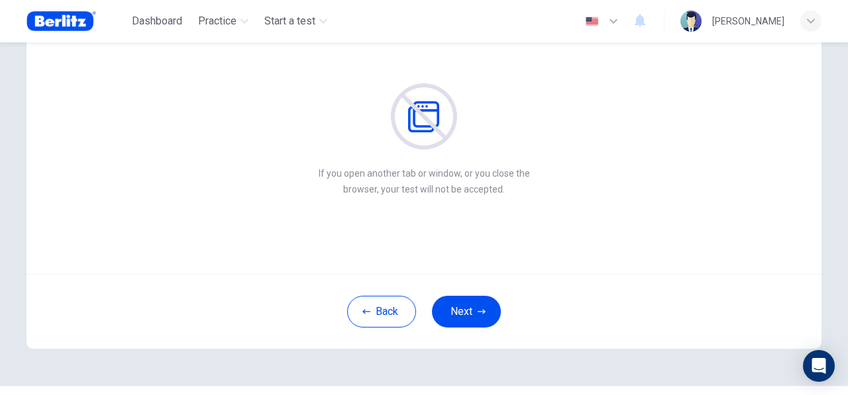
scroll to position [123, 0]
click at [456, 308] on button "Next" at bounding box center [466, 313] width 69 height 32
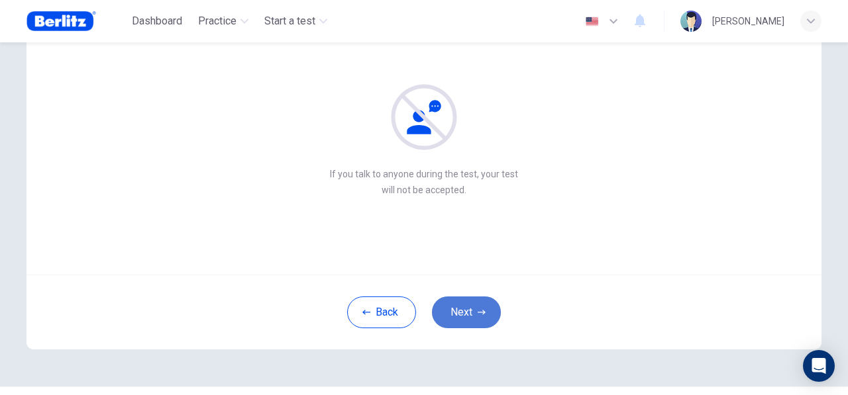
click at [465, 297] on button "Next" at bounding box center [466, 313] width 69 height 32
click at [458, 306] on button "Next" at bounding box center [466, 313] width 69 height 32
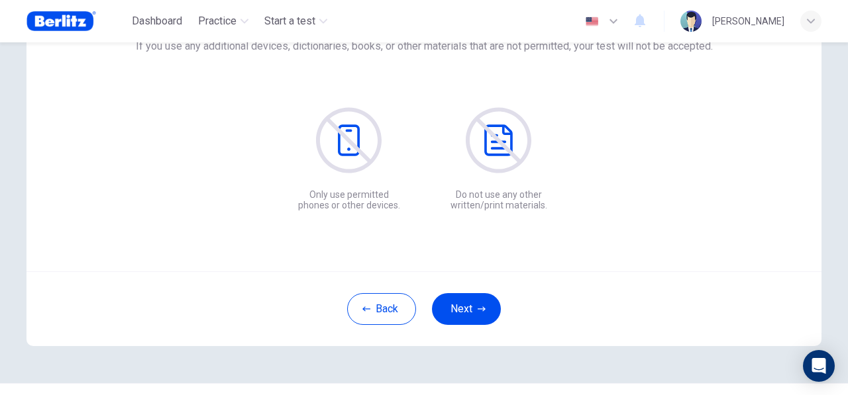
scroll to position [127, 0]
click at [461, 296] on button "Next" at bounding box center [466, 309] width 69 height 32
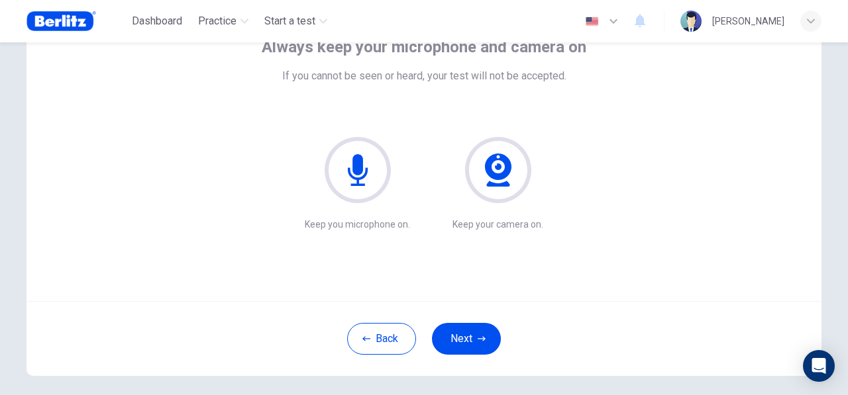
scroll to position [95, 0]
click at [455, 324] on button "Next" at bounding box center [466, 340] width 69 height 32
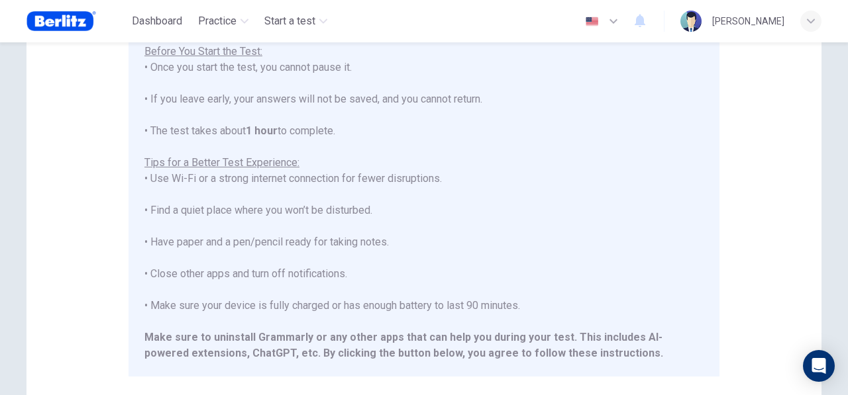
scroll to position [94, 0]
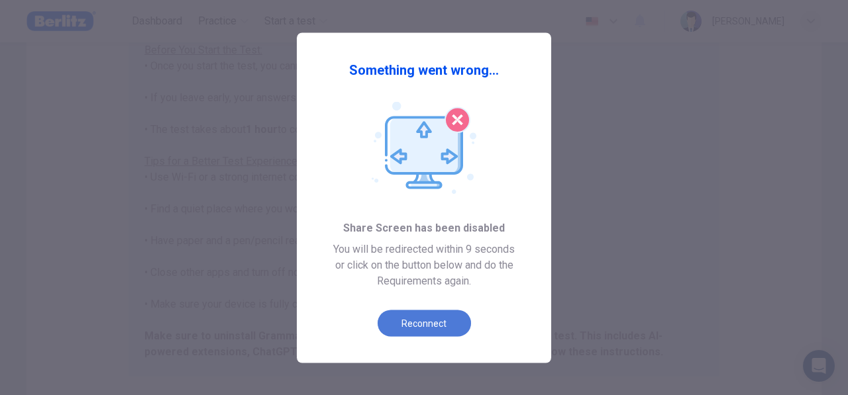
click at [450, 323] on button "Reconnect" at bounding box center [424, 323] width 93 height 26
